Goal: Check status: Check status

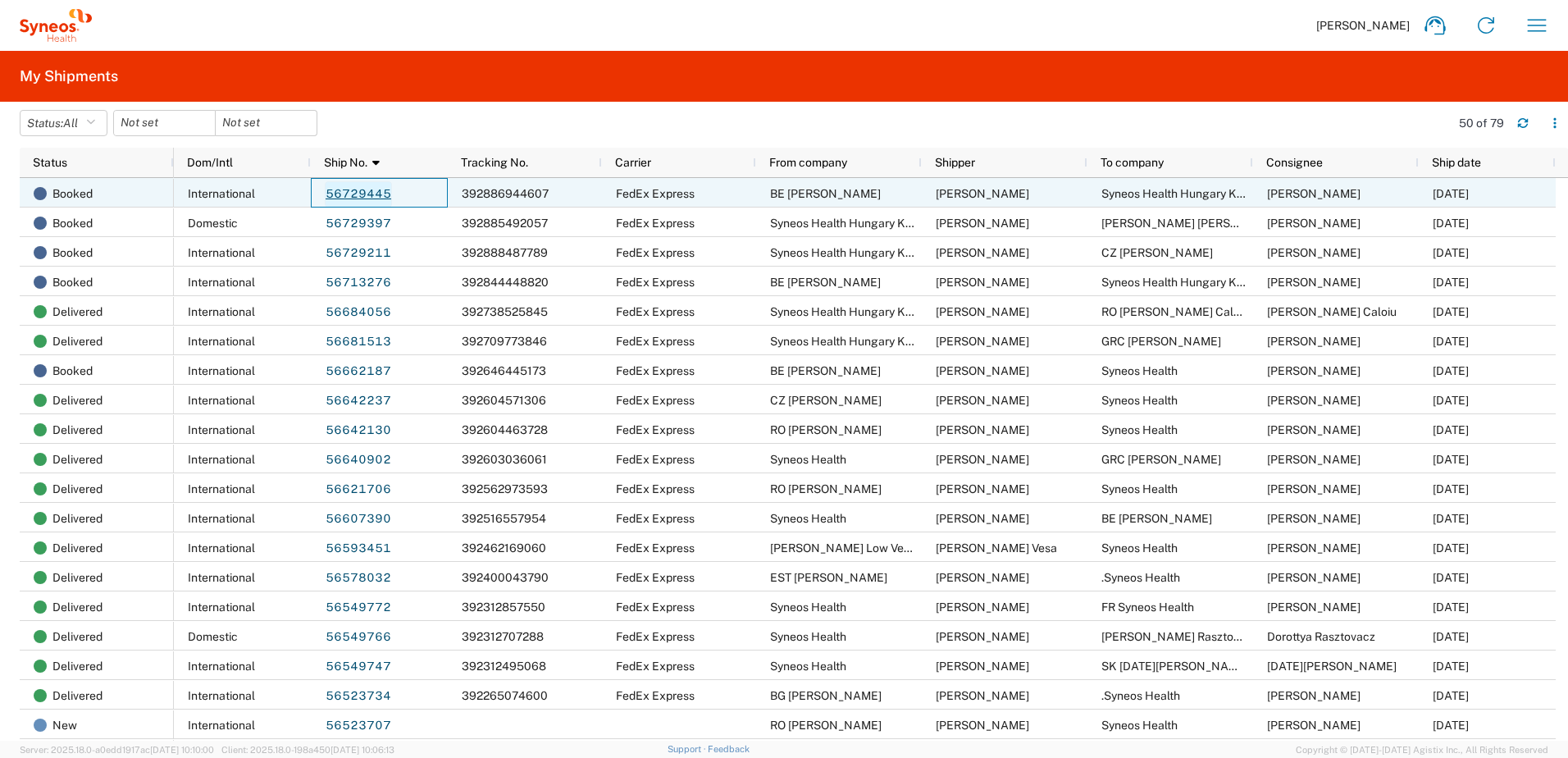
click at [347, 196] on link "56729445" at bounding box center [358, 194] width 67 height 27
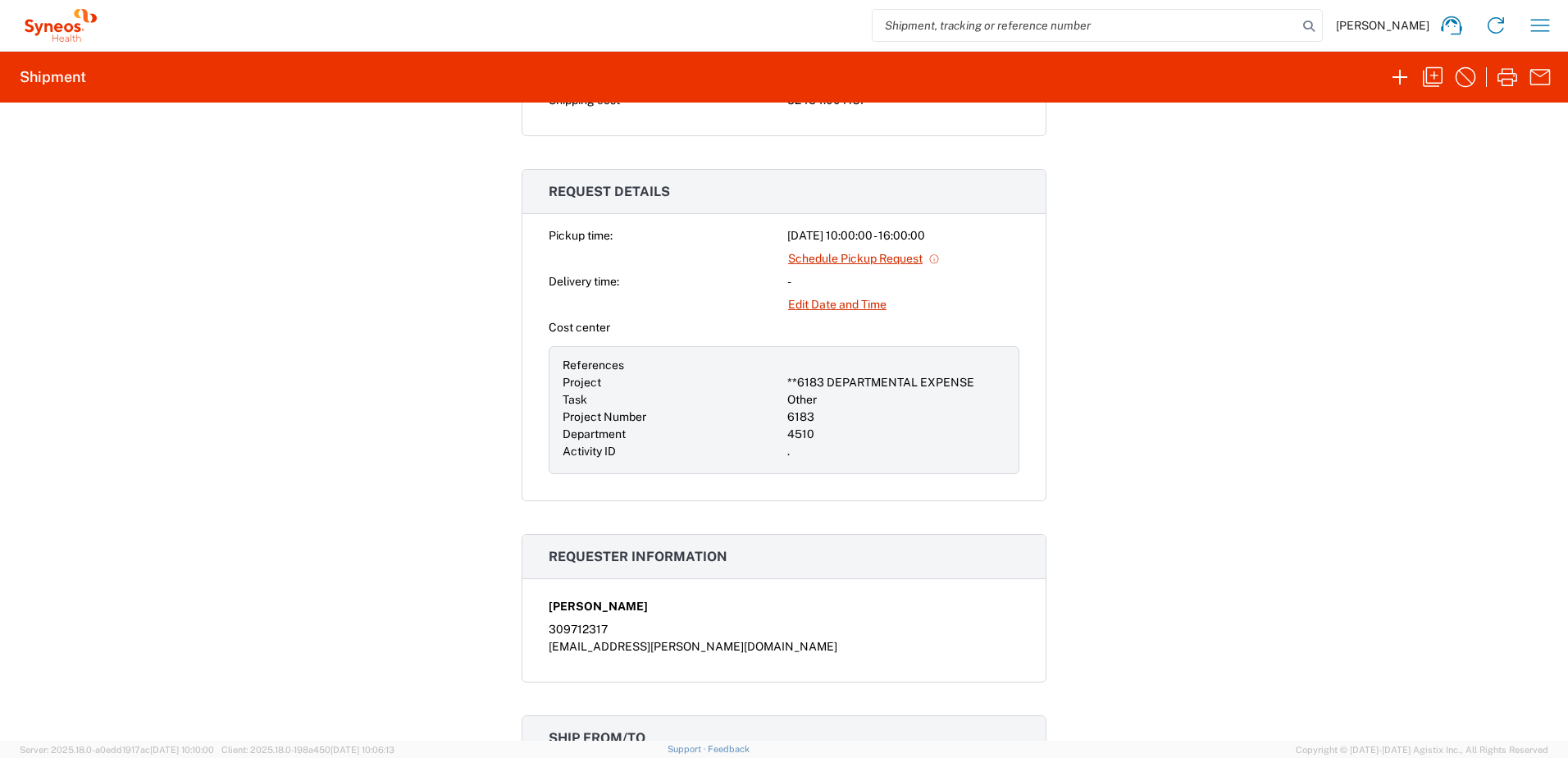
scroll to position [547, 0]
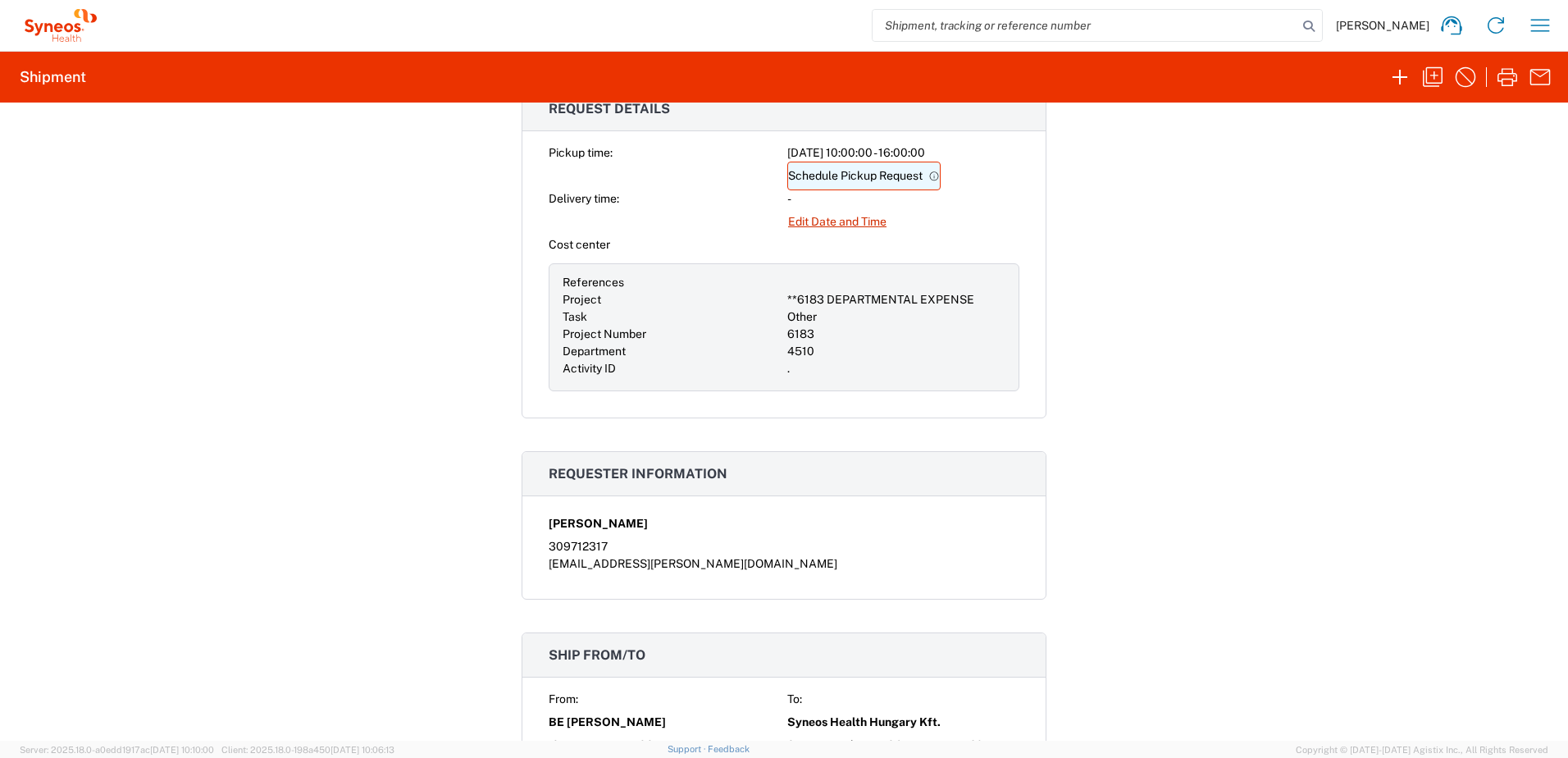
click at [867, 177] on link "Schedule Pickup Request" at bounding box center [863, 176] width 153 height 28
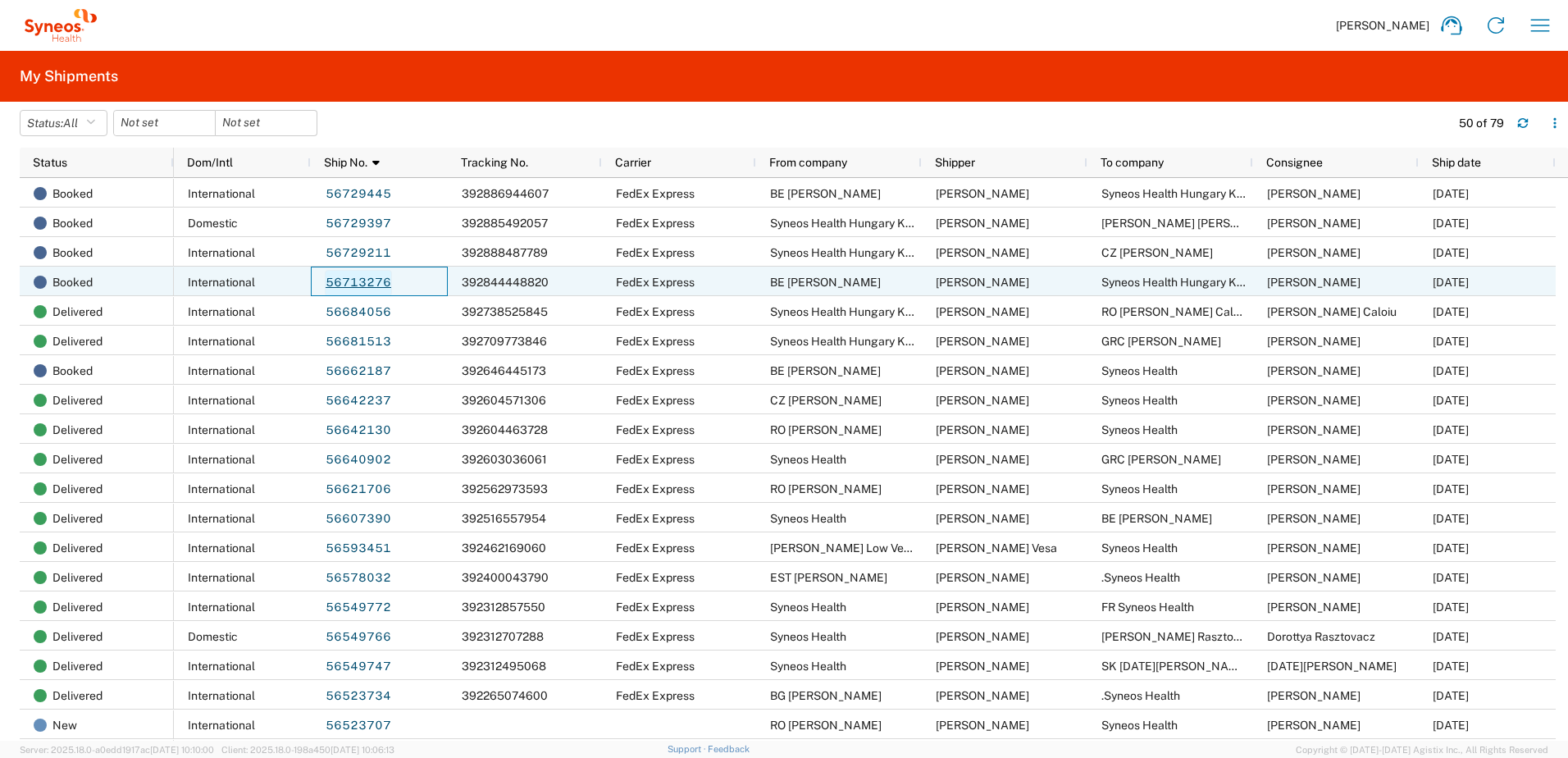
click at [359, 284] on link "56713276" at bounding box center [358, 283] width 67 height 27
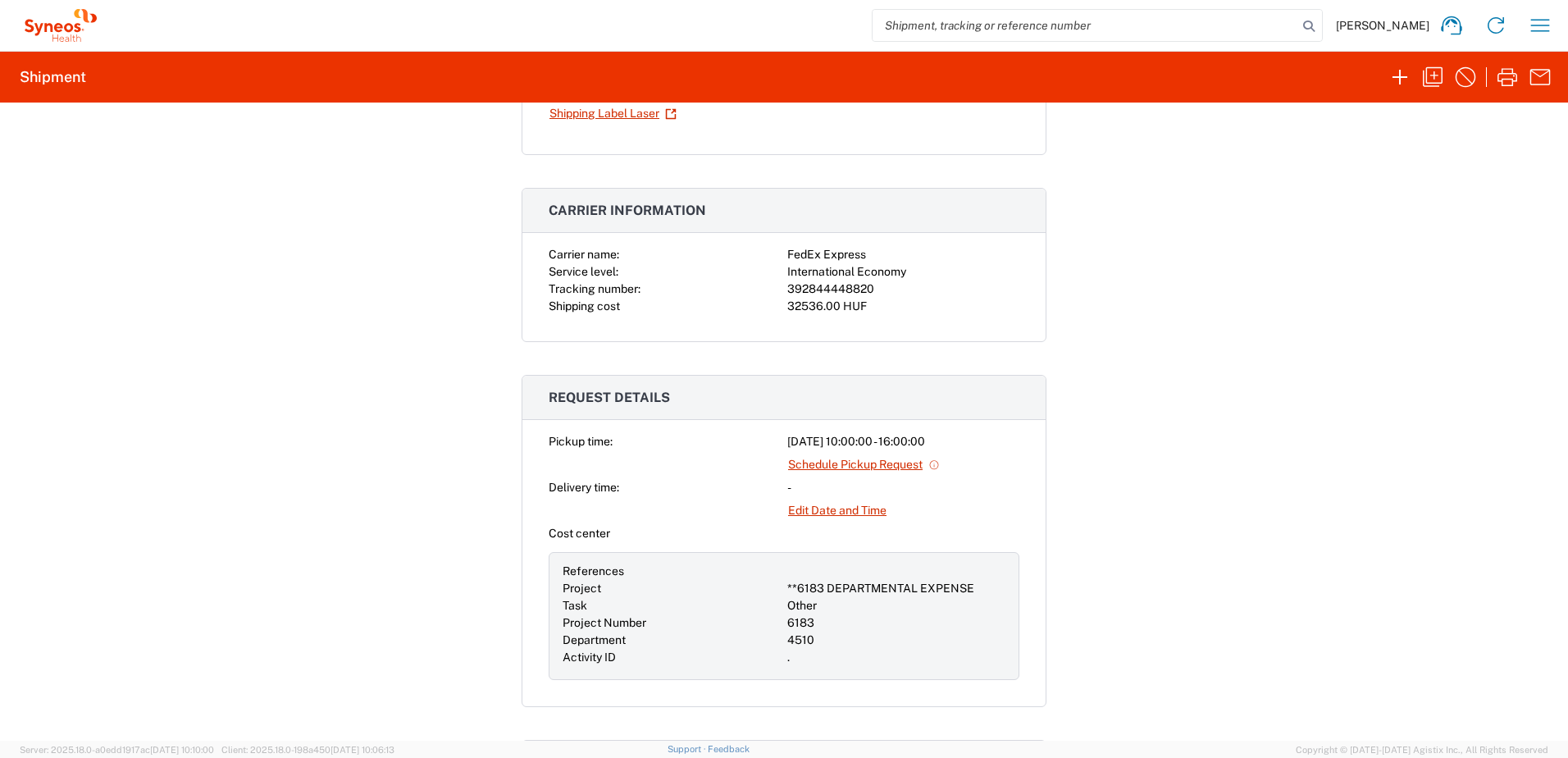
scroll to position [273, 0]
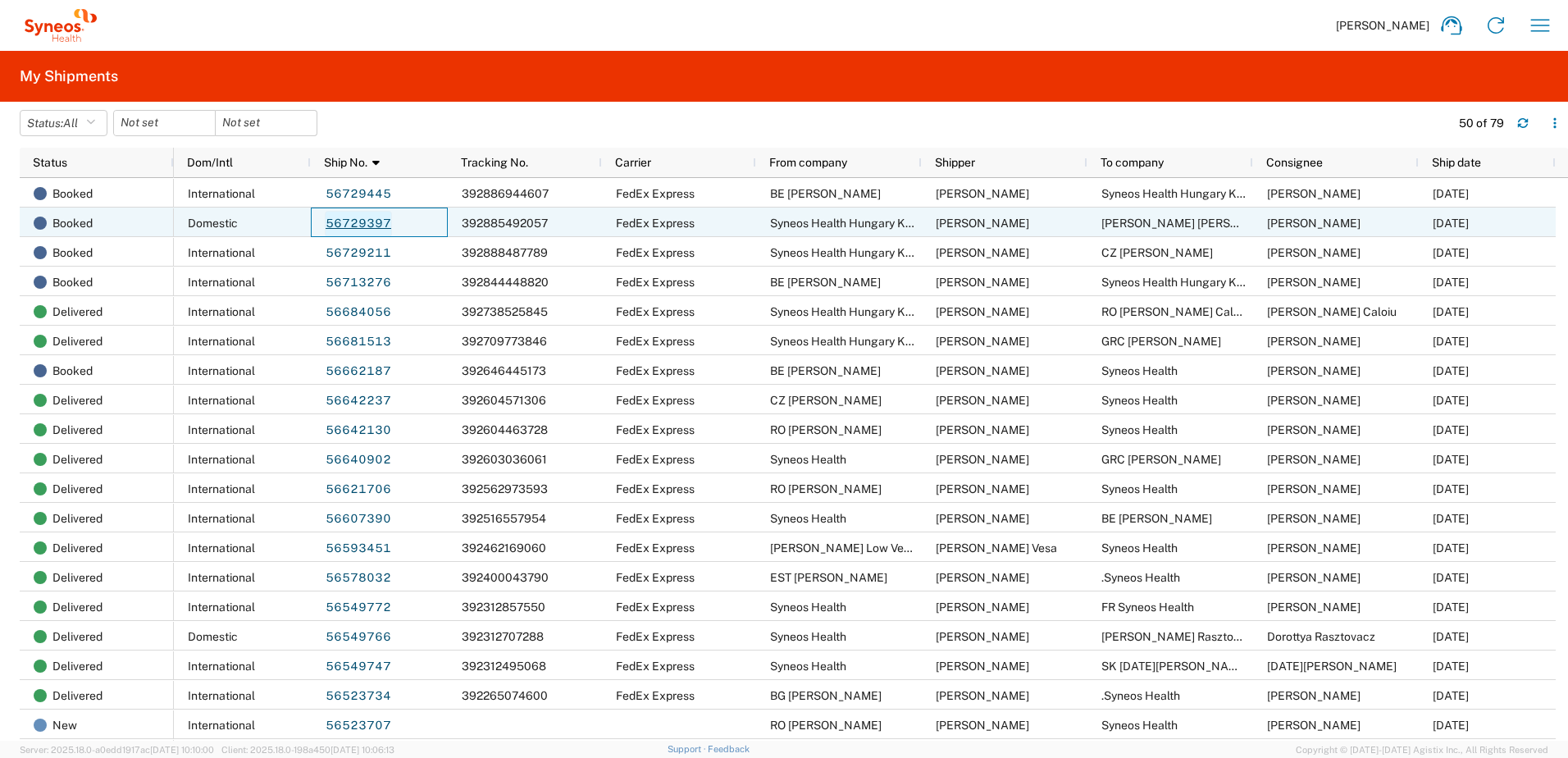
click at [377, 224] on link "56729397" at bounding box center [358, 224] width 67 height 27
